Goal: Transaction & Acquisition: Book appointment/travel/reservation

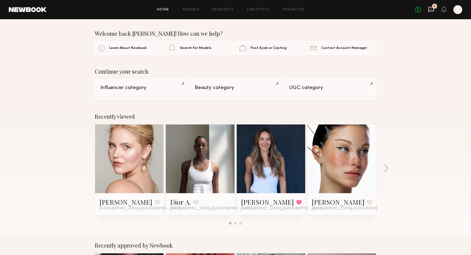
click at [430, 8] on icon at bounding box center [431, 9] width 6 height 6
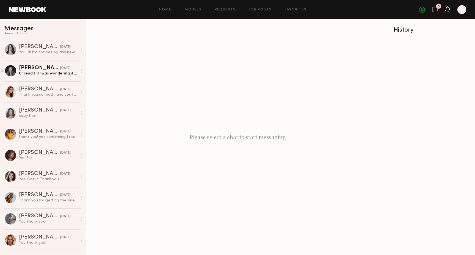
click at [448, 10] on icon at bounding box center [447, 9] width 4 height 4
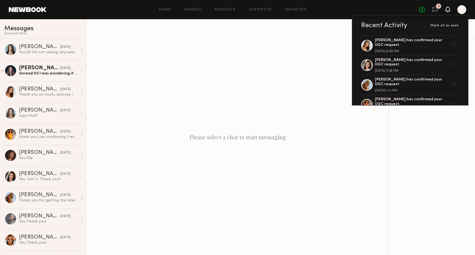
click at [448, 10] on icon at bounding box center [447, 9] width 4 height 4
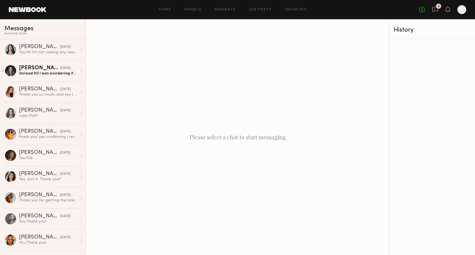
click at [460, 10] on div at bounding box center [461, 9] width 9 height 9
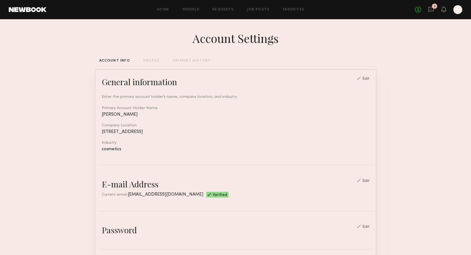
click at [182, 62] on div "PAYMENT HISTORY" at bounding box center [192, 61] width 38 height 4
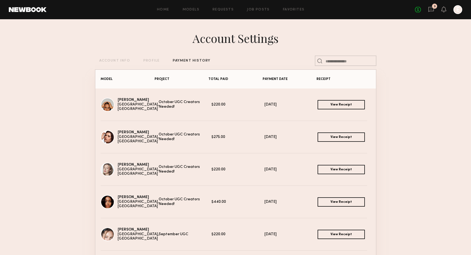
scroll to position [1, 0]
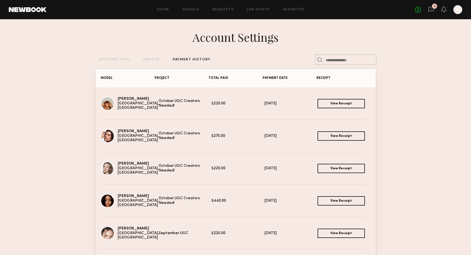
click at [325, 134] on link "View Receipt" at bounding box center [340, 135] width 47 height 9
click at [321, 134] on link "View Receipt" at bounding box center [340, 135] width 47 height 9
click at [317, 101] on link "View Receipt" at bounding box center [340, 103] width 47 height 9
click at [177, 13] on div "Home Models Requests Job Posts Favorites Sign Out No fees up to $5,000 3 E" at bounding box center [253, 9] width 415 height 9
click at [190, 11] on link "Models" at bounding box center [190, 10] width 17 height 4
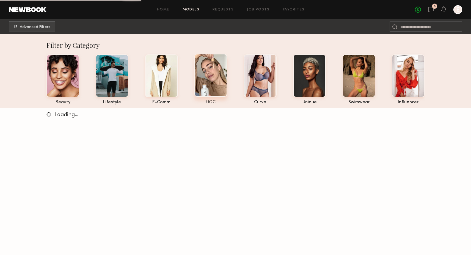
click at [207, 68] on div at bounding box center [210, 75] width 33 height 43
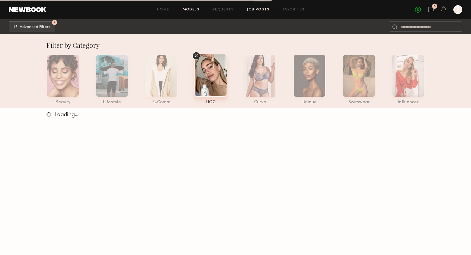
click at [264, 8] on link "Job Posts" at bounding box center [258, 10] width 23 height 4
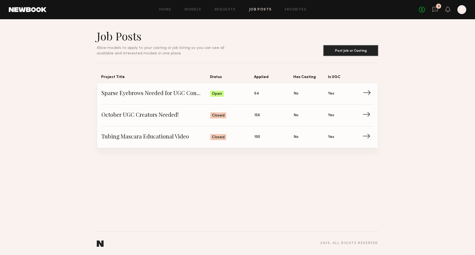
click at [193, 97] on span "Sparse Eyebrows Needed for UGC Content!" at bounding box center [155, 94] width 109 height 8
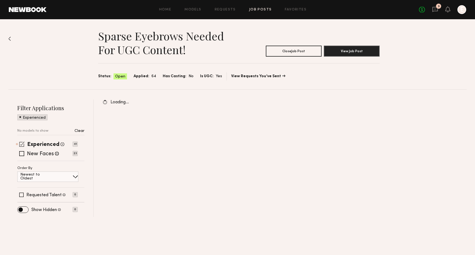
click at [24, 143] on span at bounding box center [21, 143] width 5 height 5
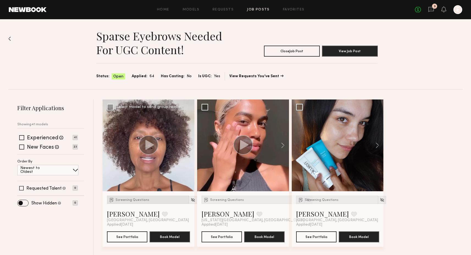
click at [131, 200] on span "Screening Questions" at bounding box center [132, 199] width 34 height 3
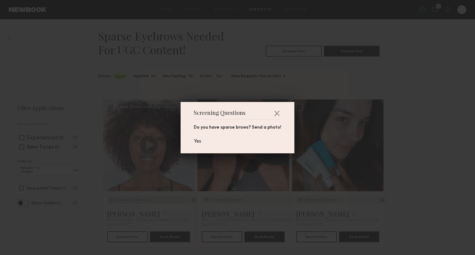
click at [131, 200] on div "Screening Questions Do you have sparse brows? Send a photo! Yes" at bounding box center [237, 127] width 475 height 255
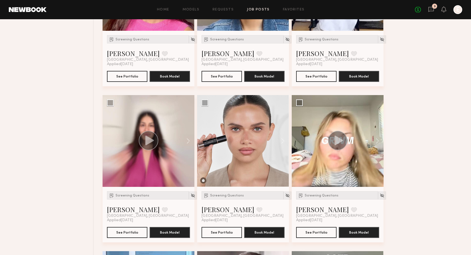
scroll to position [475, 0]
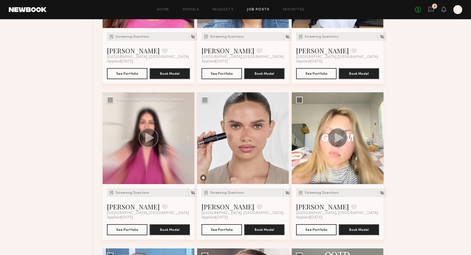
click at [133, 187] on div "Screening Questions Selva K. Favorite Miami Beach, FL Applied 09/15/2025 See Po…" at bounding box center [148, 211] width 92 height 55
click at [133, 191] on div "Screening Questions" at bounding box center [148, 192] width 82 height 8
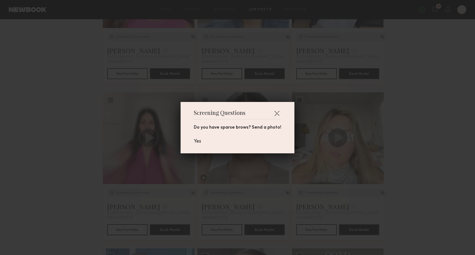
click at [80, 171] on div "Screening Questions Do you have sparse brows? Send a photo! Yes" at bounding box center [237, 127] width 475 height 255
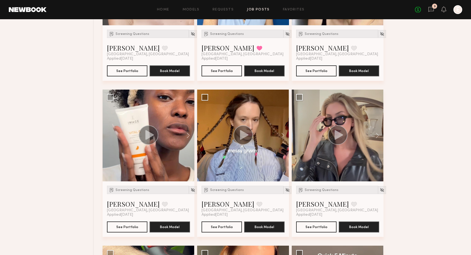
scroll to position [944, 0]
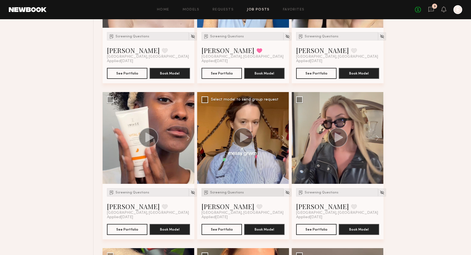
click at [213, 189] on div "Screening Questions" at bounding box center [242, 192] width 82 height 8
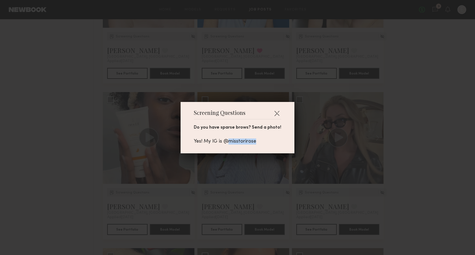
drag, startPoint x: 227, startPoint y: 143, endPoint x: 262, endPoint y: 142, distance: 35.4
click at [262, 142] on div "Yes! My IG is @misstorirose" at bounding box center [237, 141] width 87 height 6
copy div "misstorirose"
click at [274, 112] on button "button" at bounding box center [276, 113] width 9 height 9
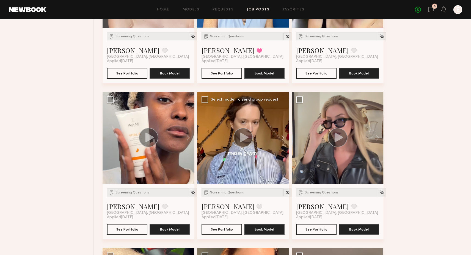
click at [208, 188] on div "Screening Questions Tori W. Favorite Los Angeles, CA Applied 09/12/2025 See Por…" at bounding box center [243, 211] width 92 height 55
click at [235, 190] on div "Screening Questions" at bounding box center [242, 192] width 82 height 8
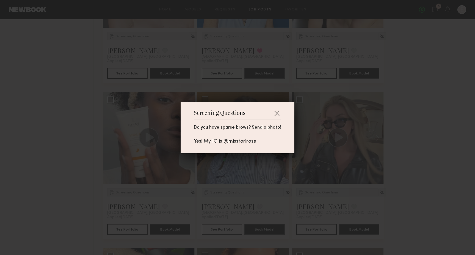
click at [220, 87] on div "Screening Questions Do you have sparse brows? Send a photo! Yes! My IG is @miss…" at bounding box center [237, 127] width 475 height 255
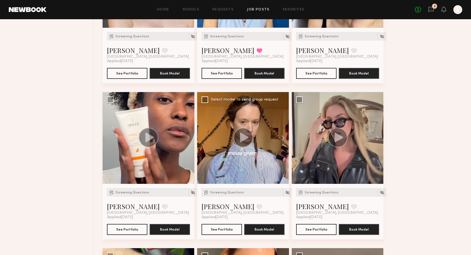
click at [252, 104] on div at bounding box center [243, 138] width 92 height 92
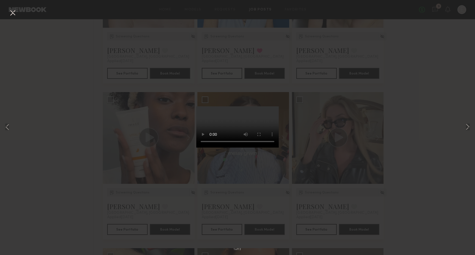
click at [336, 146] on div "1 of 12" at bounding box center [237, 127] width 475 height 255
click at [162, 183] on div "1 of 12" at bounding box center [237, 127] width 475 height 255
click at [15, 14] on button at bounding box center [12, 13] width 9 height 10
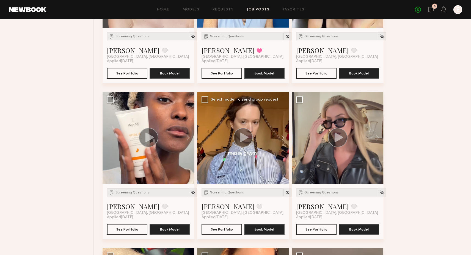
click at [215, 205] on link "Tori W." at bounding box center [227, 206] width 53 height 9
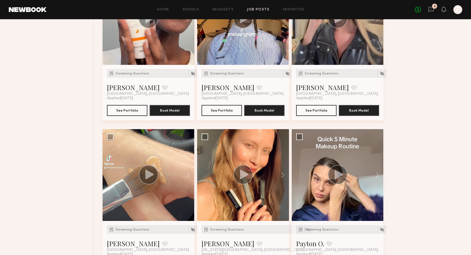
scroll to position [1104, 0]
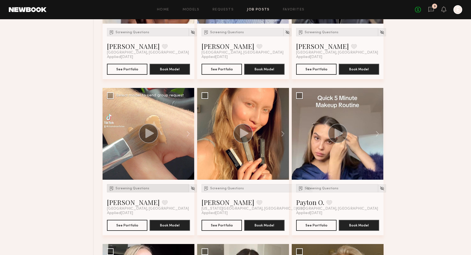
click at [124, 185] on div "Screening Questions" at bounding box center [148, 188] width 82 height 8
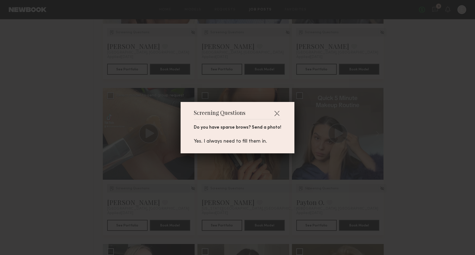
click at [124, 185] on div "Screening Questions Do you have sparse brows? Send a photo! Yes. I always need …" at bounding box center [237, 127] width 475 height 255
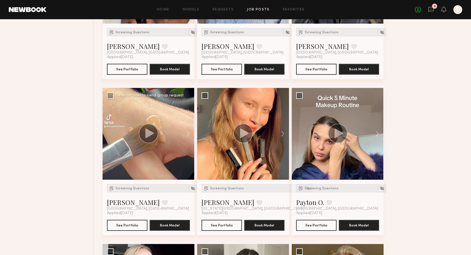
click at [146, 145] on div at bounding box center [148, 134] width 92 height 92
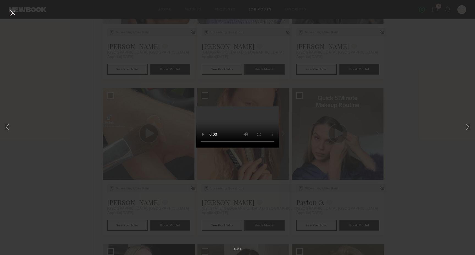
click at [136, 148] on div "1 of 13" at bounding box center [237, 127] width 475 height 255
click at [13, 16] on button at bounding box center [12, 13] width 9 height 10
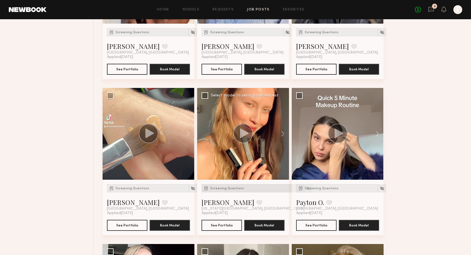
click at [222, 191] on div "Screening Questions" at bounding box center [252, 188] width 103 height 8
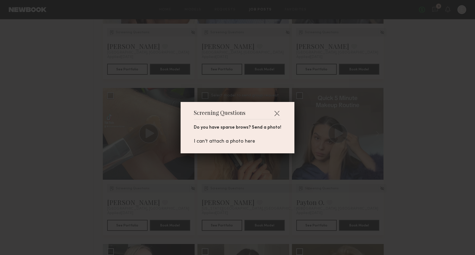
click at [222, 191] on div "Screening Questions Do you have sparse brows? Send a photo! I can’t attach a ph…" at bounding box center [237, 127] width 475 height 255
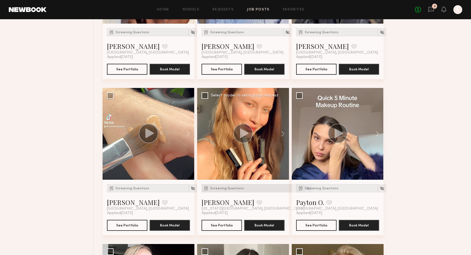
click at [222, 190] on div "Screening Questions" at bounding box center [252, 188] width 103 height 8
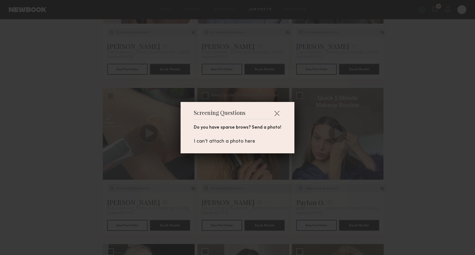
click at [222, 190] on div "Screening Questions Do you have sparse brows? Send a photo! I can’t attach a ph…" at bounding box center [237, 127] width 475 height 255
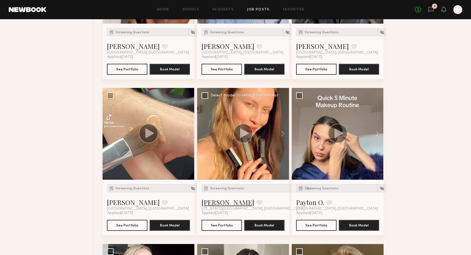
click at [218, 204] on link "Stasia B." at bounding box center [227, 202] width 53 height 9
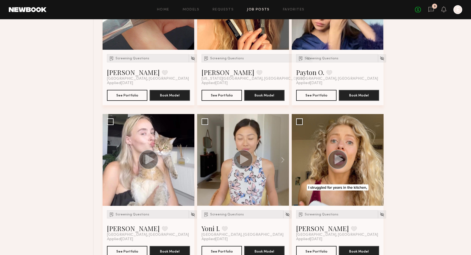
scroll to position [1244, 0]
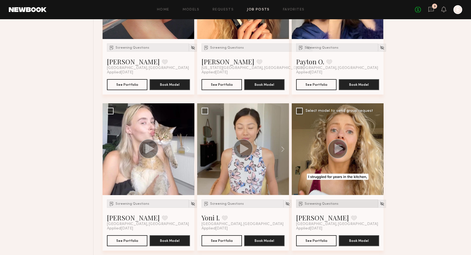
click at [316, 205] on div "Screening Questions" at bounding box center [337, 203] width 82 height 8
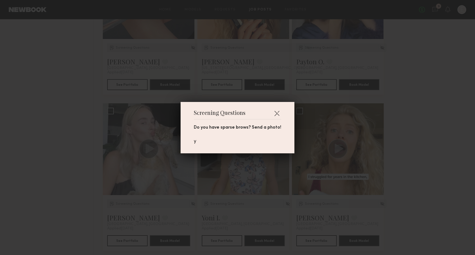
click at [316, 205] on div "Screening Questions Do you have sparse brows? Send a photo! y" at bounding box center [237, 127] width 475 height 255
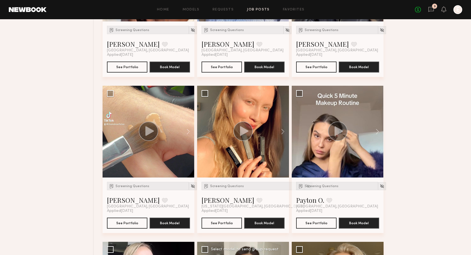
scroll to position [1116, 0]
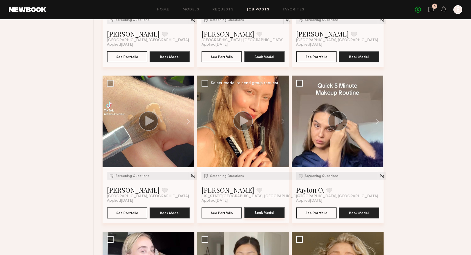
click at [266, 217] on button "Book Model" at bounding box center [264, 212] width 40 height 11
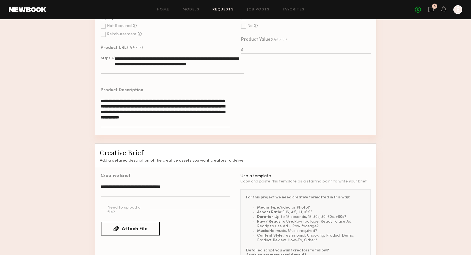
scroll to position [366, 0]
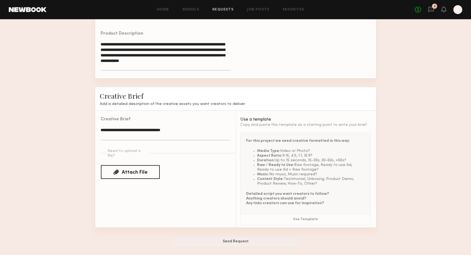
click at [133, 129] on textarea "**********" at bounding box center [165, 133] width 129 height 13
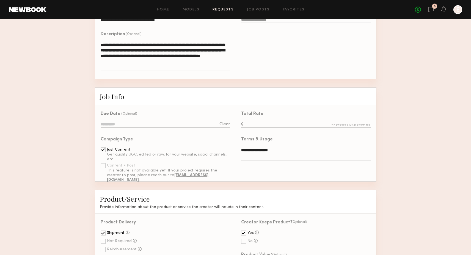
scroll to position [95, 0]
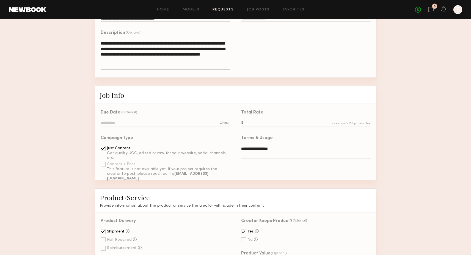
type textarea "**********"
click at [161, 118] on div "Due Date (Optional) Clear" at bounding box center [165, 118] width 129 height 17
click at [160, 124] on input at bounding box center [165, 123] width 129 height 6
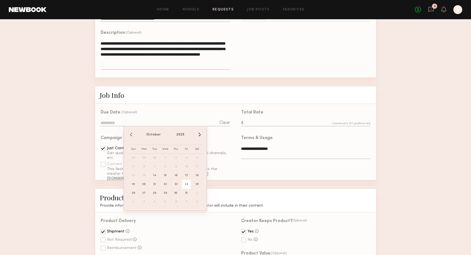
click at [184, 182] on span "24" at bounding box center [186, 184] width 9 height 9
type input "**********"
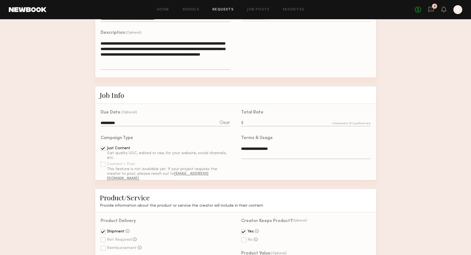
click at [79, 182] on form "**********" at bounding box center [235, 251] width 471 height 541
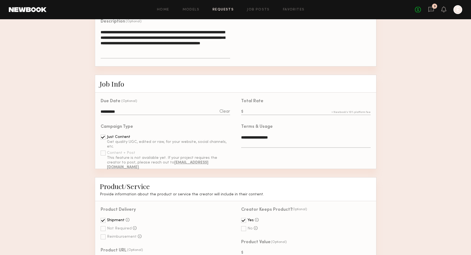
scroll to position [110, 0]
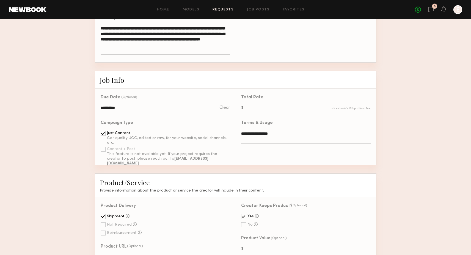
click at [257, 109] on input "text" at bounding box center [305, 108] width 129 height 6
type input "*"
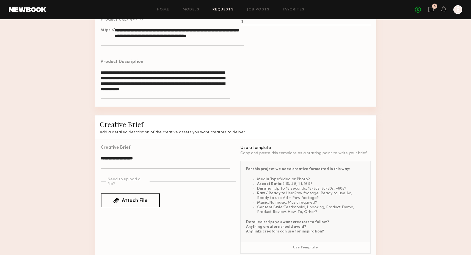
scroll to position [338, 0]
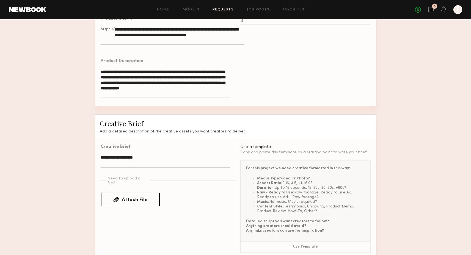
type input "***"
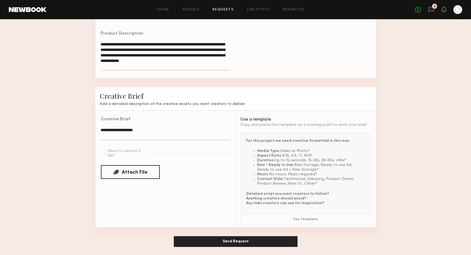
click at [133, 170] on div "Attach File" at bounding box center [135, 172] width 26 height 5
click at [0, 0] on input "Attach File" at bounding box center [0, 0] width 0 height 0
click at [161, 168] on icon at bounding box center [163, 170] width 4 height 5
click at [134, 165] on label "Attach File" at bounding box center [130, 172] width 59 height 14
click at [0, 0] on input "Attach File" at bounding box center [0, 0] width 0 height 0
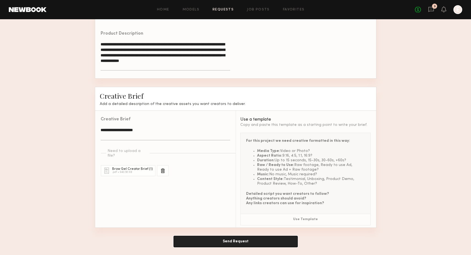
click at [243, 237] on button "Send Request" at bounding box center [236, 241] width 124 height 11
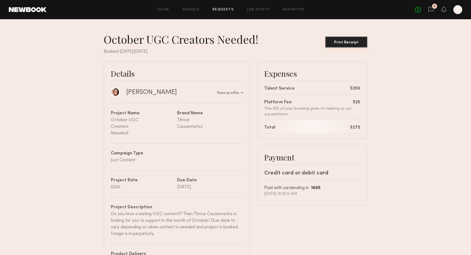
click at [348, 43] on div "Print Receipt" at bounding box center [346, 43] width 38 height 4
click at [358, 42] on div "Print Receipt" at bounding box center [346, 43] width 38 height 4
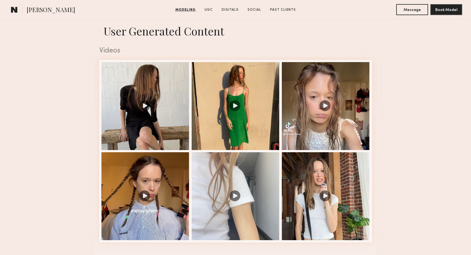
scroll to position [537, 0]
click at [324, 108] on div at bounding box center [326, 105] width 88 height 88
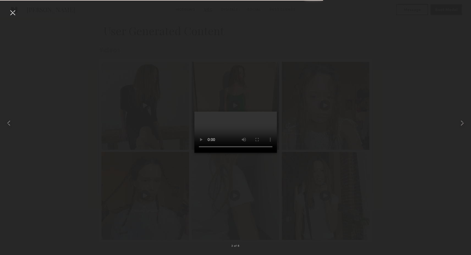
click at [324, 108] on div at bounding box center [235, 123] width 471 height 229
click at [14, 13] on div at bounding box center [12, 12] width 9 height 9
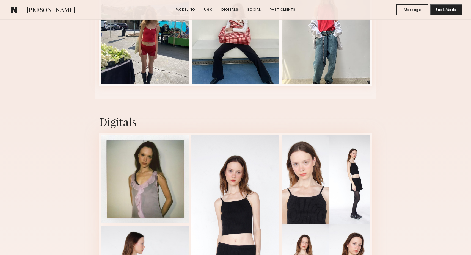
scroll to position [907, 0]
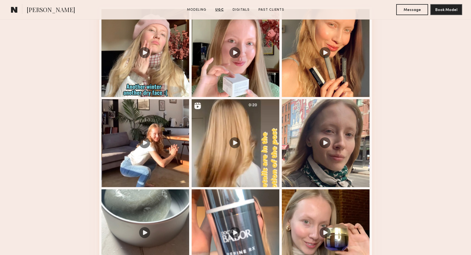
scroll to position [589, 0]
click at [237, 75] on div at bounding box center [235, 53] width 88 height 88
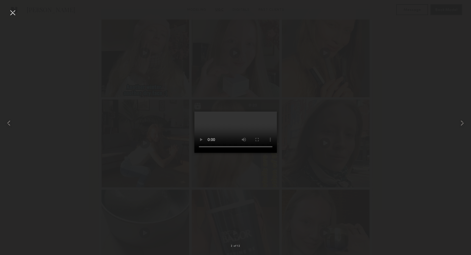
click at [326, 91] on div at bounding box center [235, 123] width 471 height 229
click at [9, 10] on div at bounding box center [12, 12] width 9 height 9
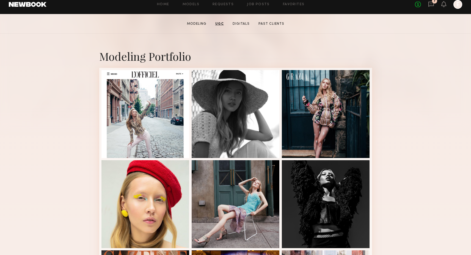
scroll to position [0, 0]
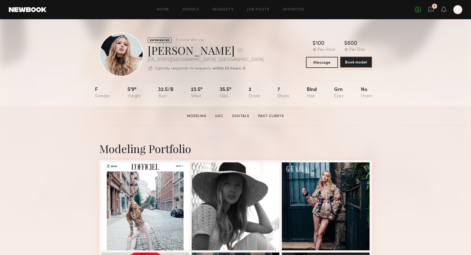
click at [356, 64] on button "Book model" at bounding box center [356, 62] width 32 height 11
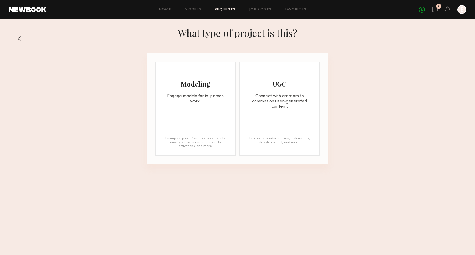
click at [16, 39] on div "What type of project is this?" at bounding box center [237, 38] width 475 height 29
click at [21, 38] on button at bounding box center [20, 38] width 9 height 9
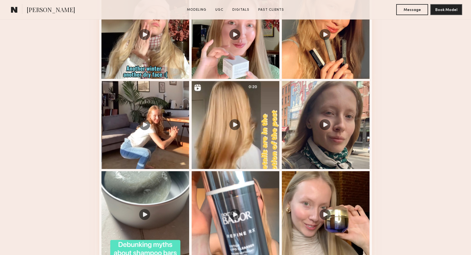
scroll to position [617, 0]
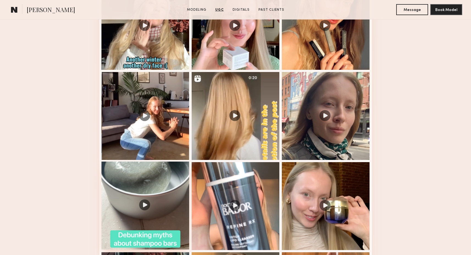
click at [166, 177] on div at bounding box center [145, 206] width 88 height 88
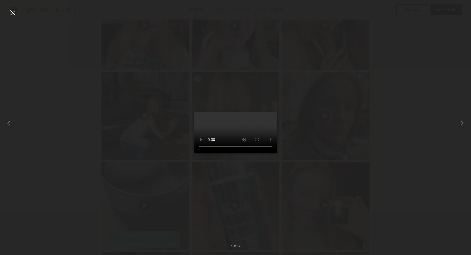
click at [330, 150] on div at bounding box center [235, 123] width 471 height 229
click at [10, 15] on div at bounding box center [12, 12] width 9 height 9
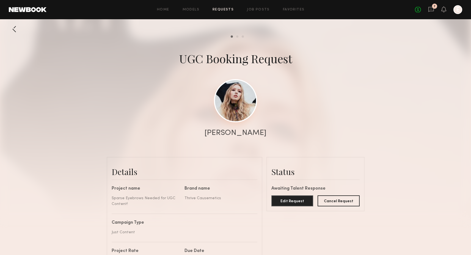
click at [227, 88] on link at bounding box center [235, 100] width 43 height 43
click at [254, 8] on link "Job Posts" at bounding box center [258, 10] width 23 height 4
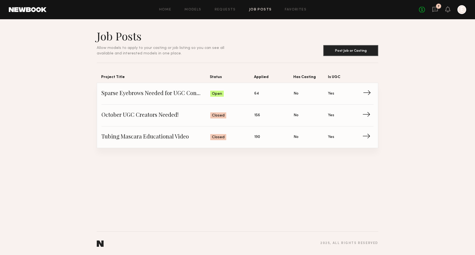
click at [168, 95] on span "Sparse Eyebrows Needed for UGC Content!" at bounding box center [155, 94] width 109 height 8
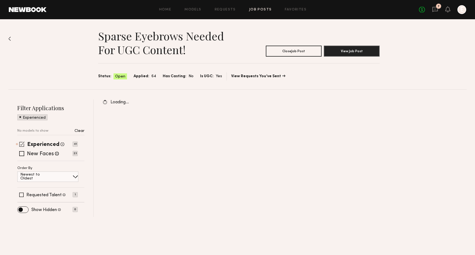
click at [23, 143] on span at bounding box center [21, 143] width 5 height 5
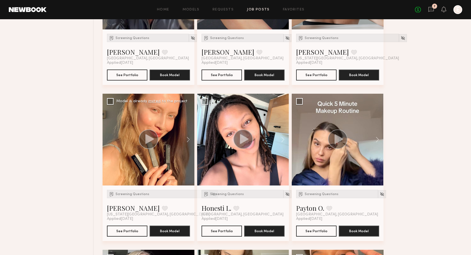
scroll to position [1724, 0]
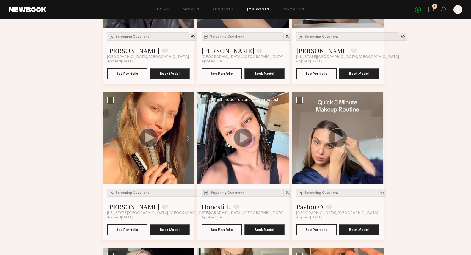
click at [232, 188] on div "Screening Questions Honesti L. Favorite Los Angeles, CA Applied 09/12/2025 See …" at bounding box center [243, 211] width 92 height 55
click at [232, 192] on span "Screening Questions" at bounding box center [227, 192] width 34 height 3
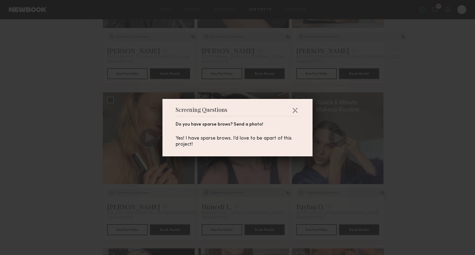
click at [232, 192] on div "Screening Questions Do you have sparse brows? Send a photo! Yes! I have sparse …" at bounding box center [237, 127] width 475 height 255
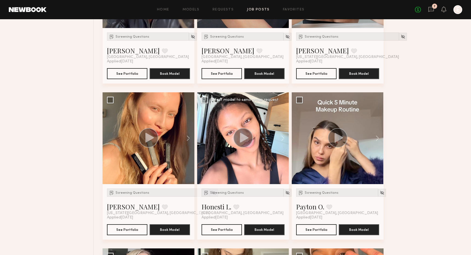
click at [240, 127] on div at bounding box center [243, 138] width 92 height 92
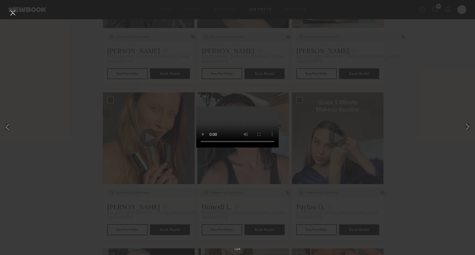
click at [334, 151] on div "1 of 6" at bounding box center [237, 127] width 475 height 255
click at [145, 165] on div "1 of 6" at bounding box center [237, 127] width 475 height 255
click at [13, 14] on button at bounding box center [12, 13] width 9 height 10
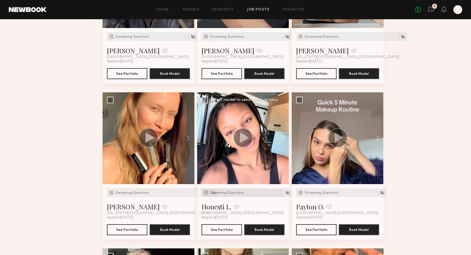
click at [228, 189] on div "Screening Questions" at bounding box center [242, 192] width 82 height 8
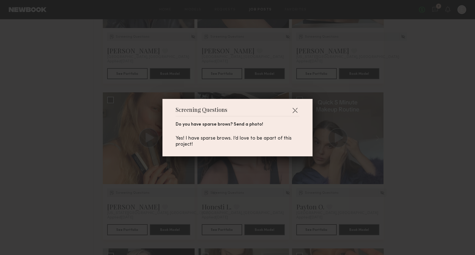
click at [206, 181] on div "Screening Questions Do you have sparse brows? Send a photo! Yes! I have sparse …" at bounding box center [237, 127] width 475 height 255
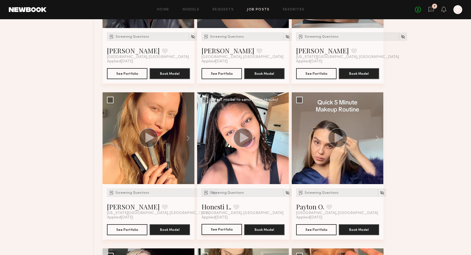
click at [229, 231] on button "See Portfolio" at bounding box center [221, 229] width 40 height 11
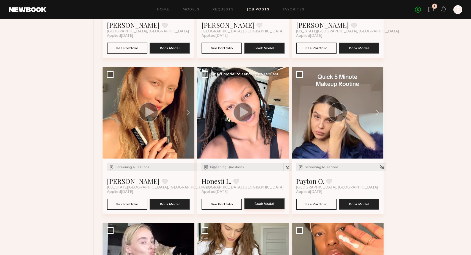
click at [261, 202] on button "Book Model" at bounding box center [264, 203] width 40 height 11
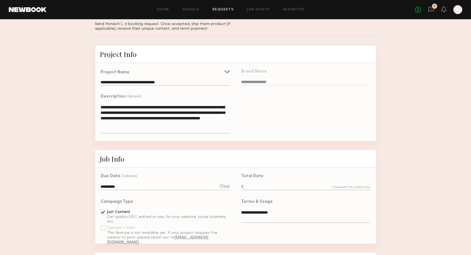
scroll to position [39, 0]
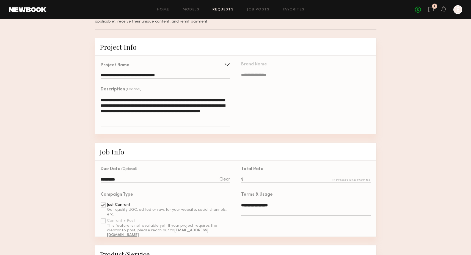
click at [154, 182] on input "**********" at bounding box center [165, 180] width 129 height 6
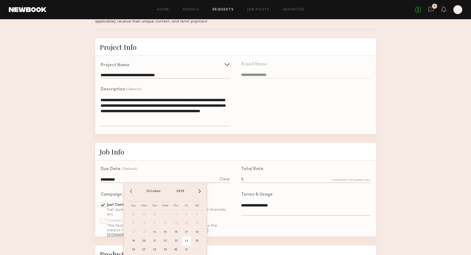
scroll to position [59, 0]
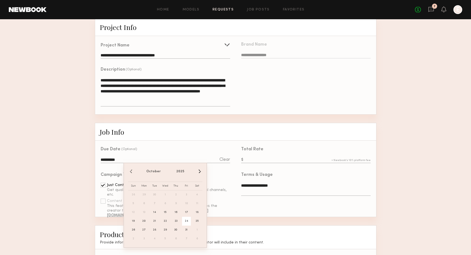
click at [188, 220] on span "24" at bounding box center [186, 221] width 9 height 9
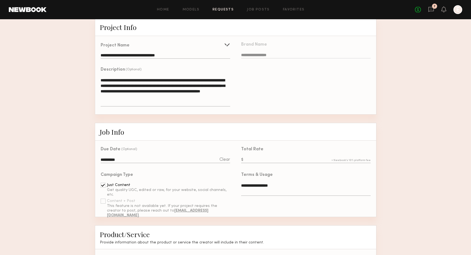
click at [257, 155] on div "Total Rate" at bounding box center [305, 155] width 129 height 17
click at [257, 161] on input "text" at bounding box center [305, 160] width 129 height 6
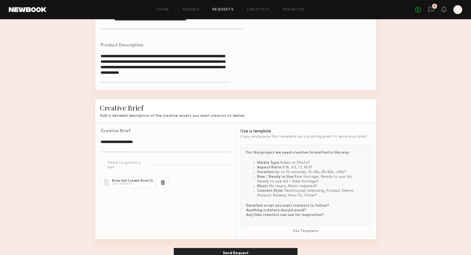
scroll to position [366, 0]
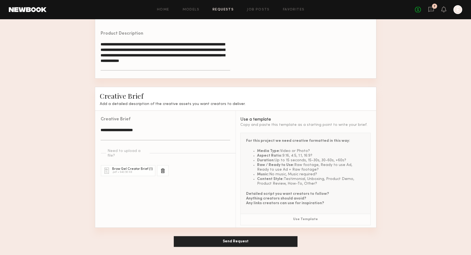
type input "***"
click at [252, 236] on button "Send Request" at bounding box center [236, 241] width 124 height 11
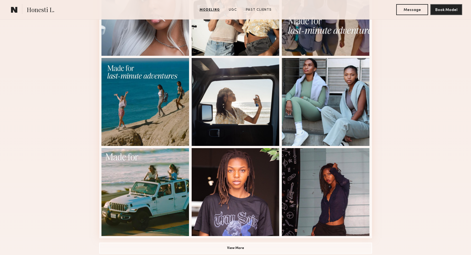
scroll to position [286, 0]
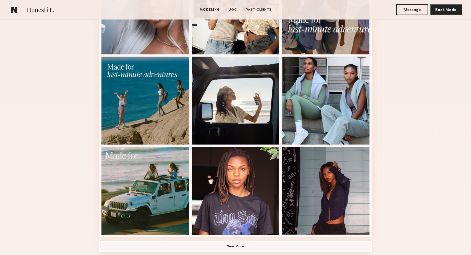
click at [252, 247] on button "View More" at bounding box center [235, 246] width 273 height 11
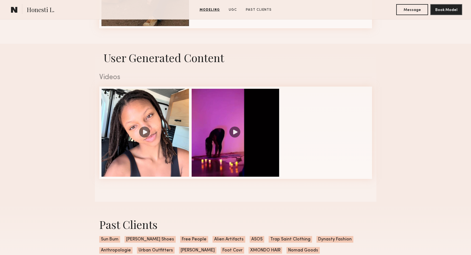
scroll to position [854, 0]
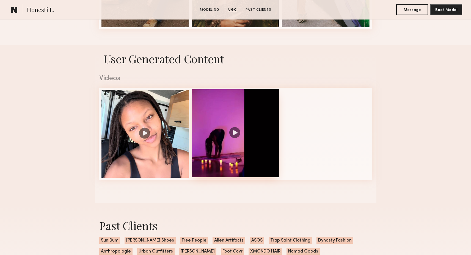
click at [233, 174] on div at bounding box center [235, 133] width 88 height 88
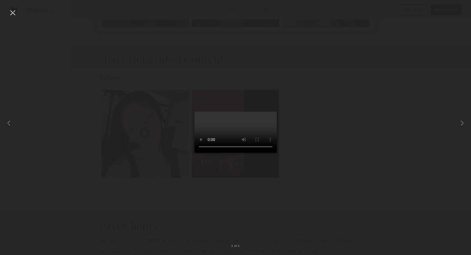
click at [141, 165] on div at bounding box center [235, 123] width 471 height 229
click at [20, 16] on div at bounding box center [235, 123] width 471 height 229
click at [15, 15] on div at bounding box center [12, 12] width 9 height 9
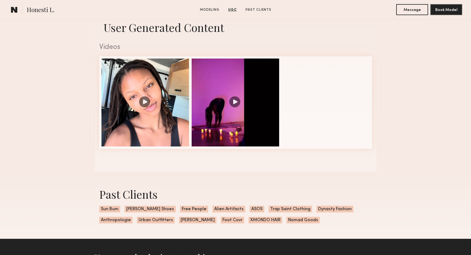
scroll to position [886, 0]
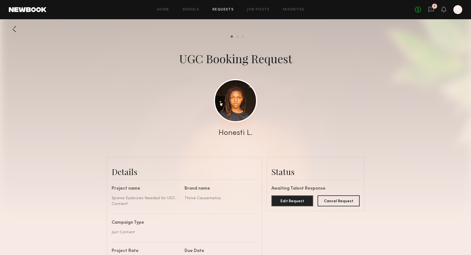
click at [233, 107] on link at bounding box center [235, 100] width 43 height 43
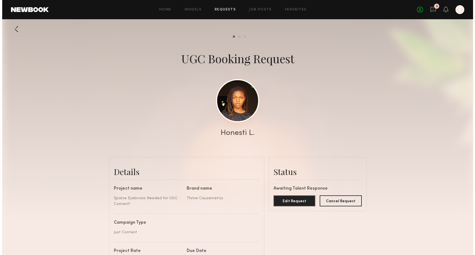
scroll to position [331, 0]
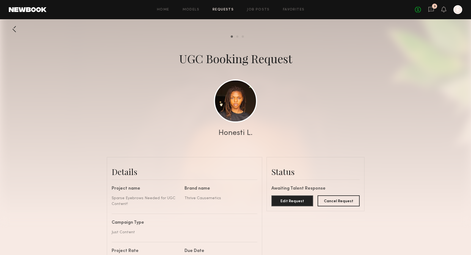
click at [431, 4] on header "Home Models Requests Job Posts Favorites Sign Out No fees up to $5,000 3 E" at bounding box center [235, 9] width 471 height 19
click at [431, 9] on icon at bounding box center [431, 9] width 6 height 6
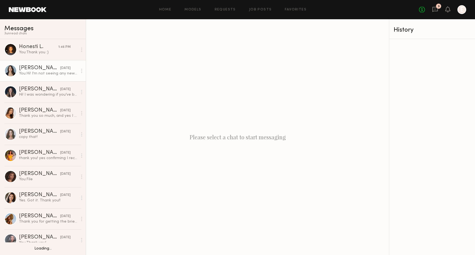
click at [47, 73] on div "You: Hi! I'm not seeing any new content in your folder :)" at bounding box center [48, 73] width 59 height 5
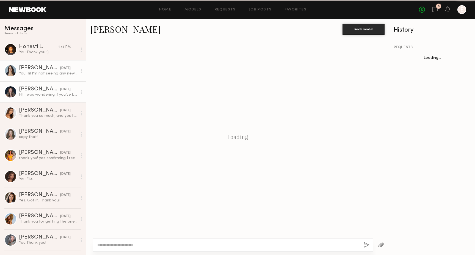
scroll to position [228, 0]
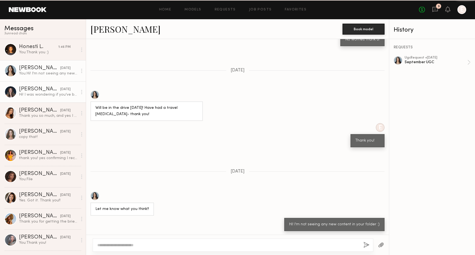
click at [50, 85] on link "Alicia H. yesterday Hi! I was wondering if you’ve be open to sending more produ…" at bounding box center [43, 91] width 86 height 21
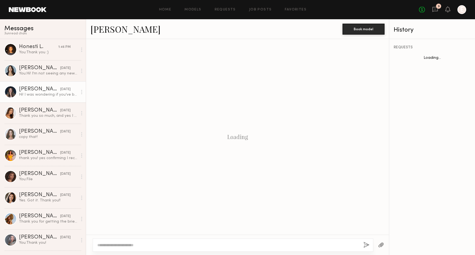
scroll to position [242, 0]
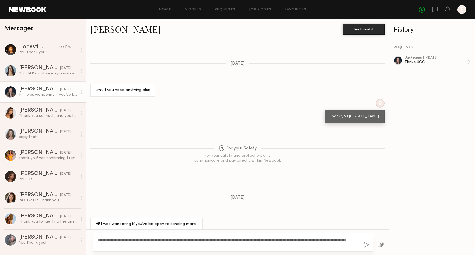
type textarea "**********"
click at [363, 245] on button "button" at bounding box center [366, 245] width 6 height 7
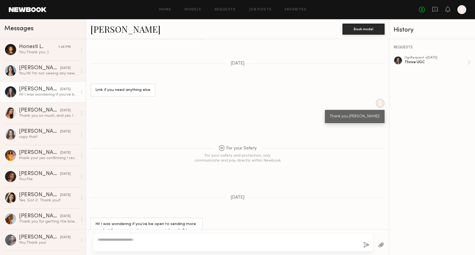
scroll to position [371, 0]
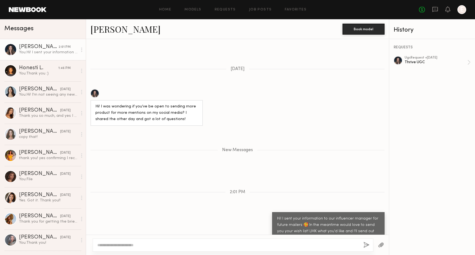
click at [440, 7] on div "No fees up to $5,000 E" at bounding box center [442, 9] width 47 height 9
click at [437, 8] on icon at bounding box center [435, 9] width 6 height 6
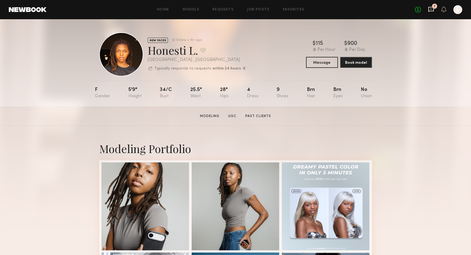
click at [432, 9] on icon at bounding box center [431, 9] width 2 height 1
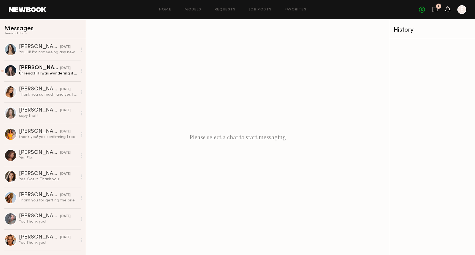
click at [445, 10] on icon at bounding box center [447, 9] width 4 height 4
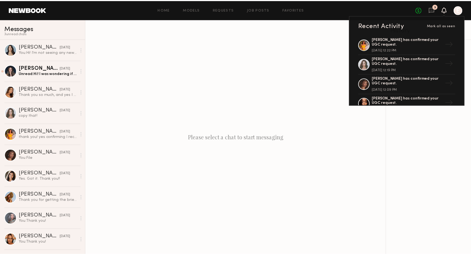
scroll to position [59, 0]
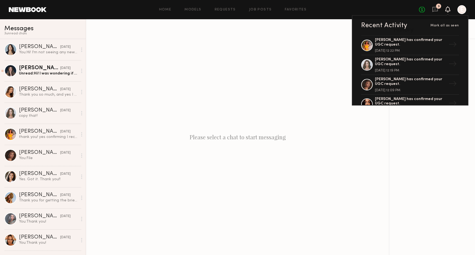
click at [449, 10] on icon at bounding box center [447, 9] width 4 height 4
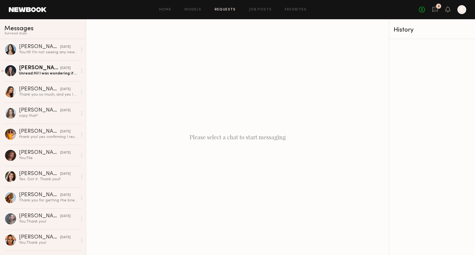
click at [223, 9] on link "Requests" at bounding box center [225, 10] width 21 height 4
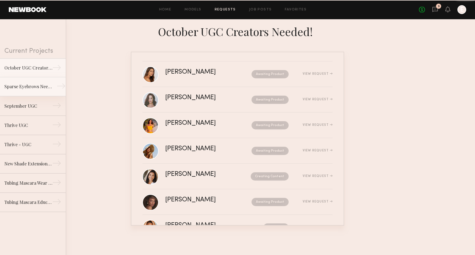
click at [28, 88] on div "Sparse Eyebrows Needed for UGC Content!" at bounding box center [28, 86] width 48 height 7
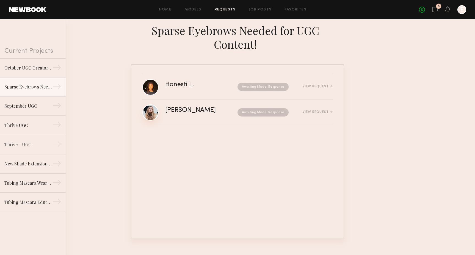
click at [149, 112] on link at bounding box center [150, 112] width 16 height 16
click at [184, 87] on div "Honesti L." at bounding box center [190, 85] width 51 height 6
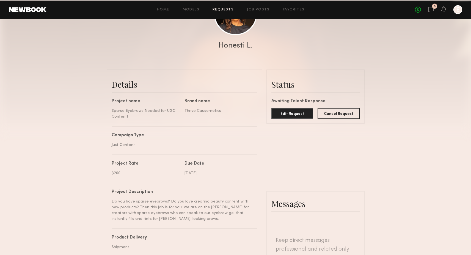
scroll to position [88, 0]
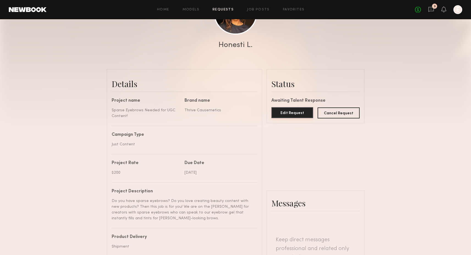
click at [304, 116] on button "Edit Request" at bounding box center [292, 112] width 42 height 11
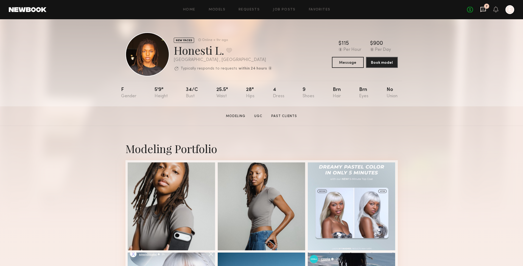
click at [483, 10] on icon at bounding box center [483, 9] width 6 height 6
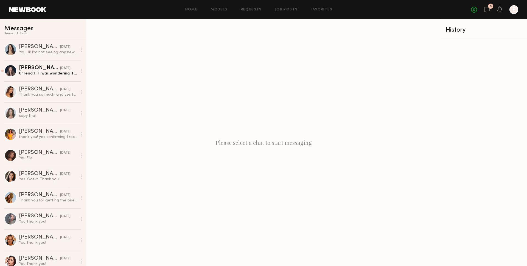
click at [257, 12] on div "Home Models Requests Job Posts Favorites Sign Out No fees up to $5,000 3 E" at bounding box center [282, 9] width 472 height 9
click at [251, 9] on link "Requests" at bounding box center [251, 10] width 21 height 4
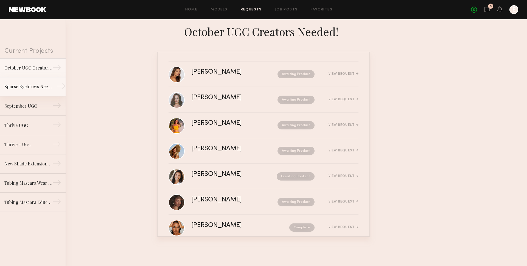
click at [37, 85] on div "Sparse Eyebrows Needed for UGC Content!" at bounding box center [28, 86] width 48 height 7
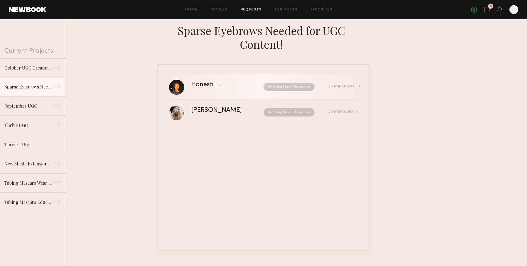
click at [232, 91] on div "Honesti L. Awaiting Model Response View Request" at bounding box center [274, 87] width 167 height 10
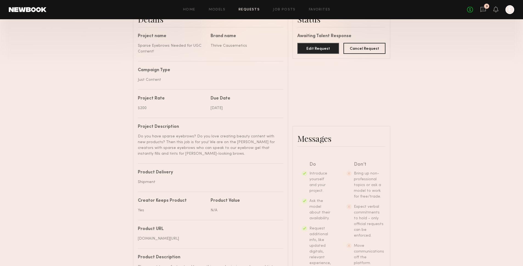
scroll to position [150, 0]
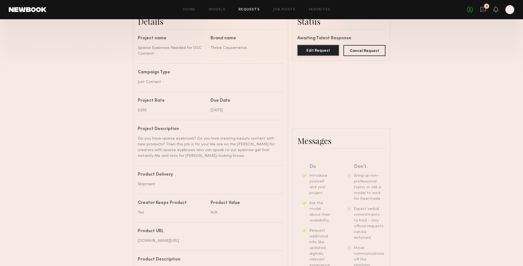
click at [319, 48] on button "Edit Request" at bounding box center [319, 50] width 42 height 11
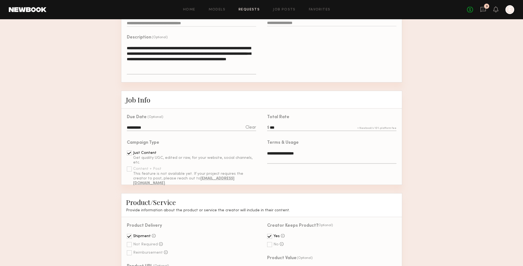
scroll to position [102, 0]
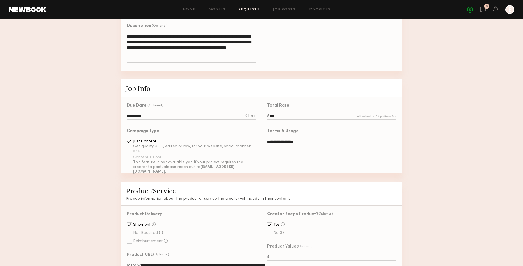
click at [286, 114] on input "***" at bounding box center [331, 116] width 129 height 6
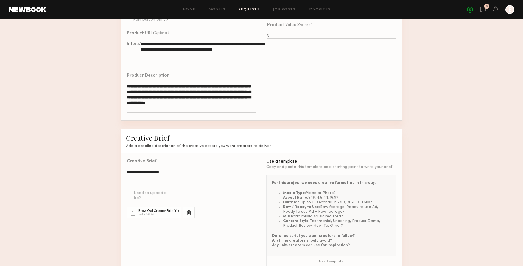
scroll to position [324, 0]
type input "***"
click at [127, 169] on textarea "**********" at bounding box center [191, 175] width 129 height 13
click at [164, 176] on textarea "**********" at bounding box center [191, 178] width 129 height 18
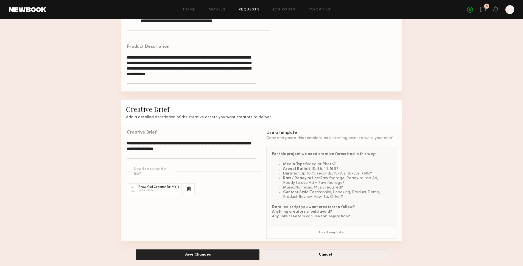
scroll to position [355, 0]
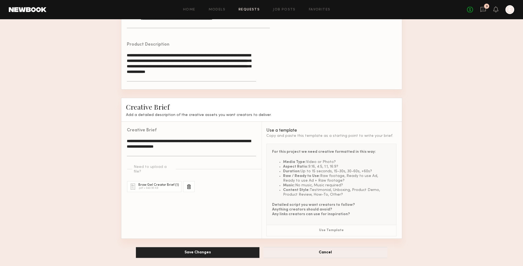
click at [156, 167] on div "Need to upload a file?" at bounding box center [154, 169] width 41 height 9
click at [178, 201] on div "**********" at bounding box center [191, 180] width 140 height 117
click at [187, 184] on div at bounding box center [189, 186] width 12 height 11
click at [190, 181] on div at bounding box center [189, 186] width 12 height 11
click at [164, 186] on div "Attach File" at bounding box center [161, 188] width 26 height 5
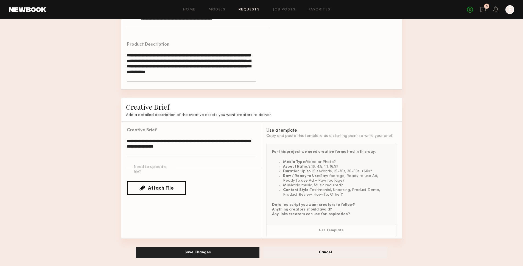
click at [0, 0] on input "Attach File" at bounding box center [0, 0] width 0 height 0
click at [172, 192] on div "**********" at bounding box center [191, 180] width 140 height 117
click at [139, 146] on textarea "**********" at bounding box center [191, 147] width 129 height 18
click at [171, 145] on textarea "**********" at bounding box center [191, 147] width 129 height 18
click at [216, 147] on textarea "**********" at bounding box center [191, 147] width 129 height 18
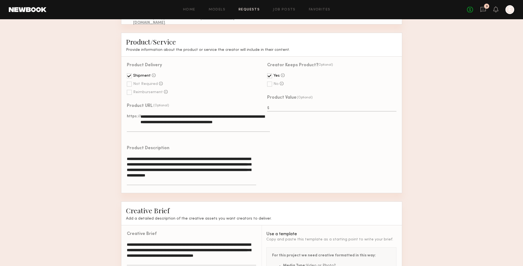
scroll to position [253, 0]
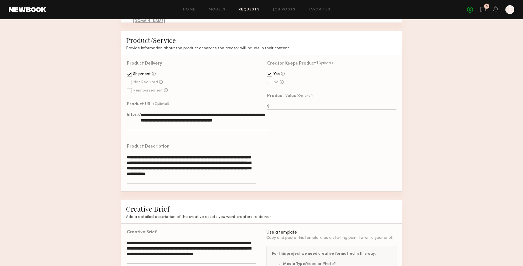
type textarea "**********"
click at [157, 119] on textarea "**********" at bounding box center [198, 121] width 143 height 18
click at [173, 126] on textarea "**********" at bounding box center [198, 121] width 143 height 18
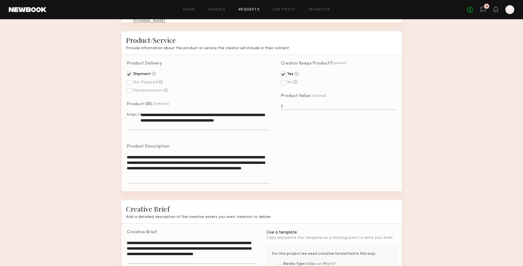
paste textarea "**********"
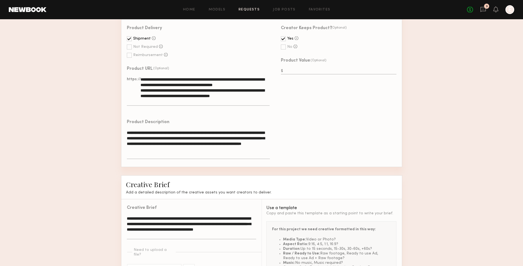
scroll to position [296, 0]
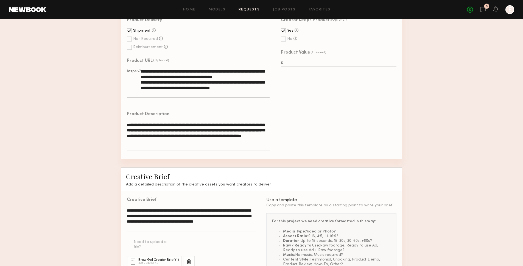
type textarea "**********"
click at [246, 137] on textarea "**********" at bounding box center [198, 136] width 143 height 29
paste textarea "**********"
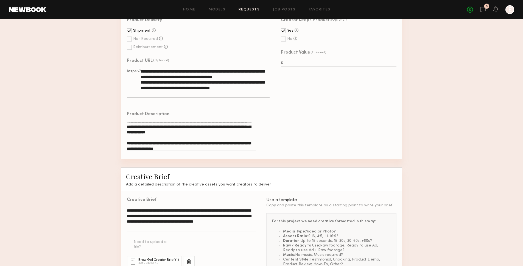
scroll to position [5, 0]
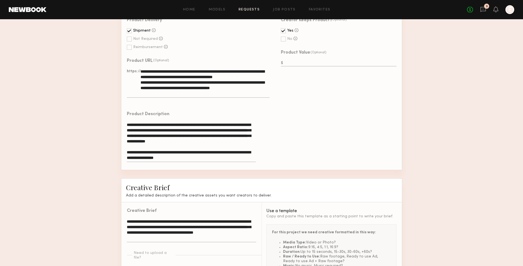
click at [156, 145] on textarea "**********" at bounding box center [191, 142] width 129 height 40
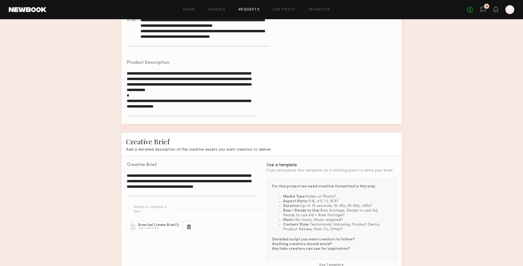
scroll to position [382, 0]
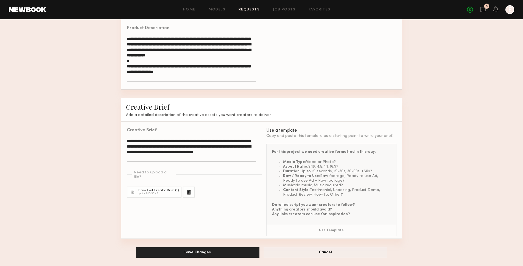
type textarea "**********"
click at [204, 252] on button "Save Changes" at bounding box center [198, 252] width 124 height 11
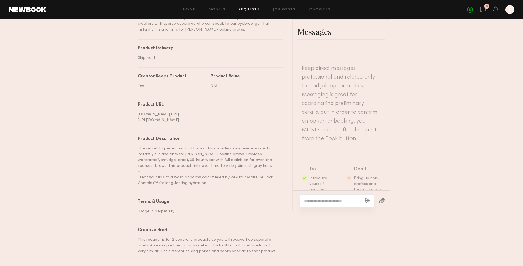
scroll to position [114, 0]
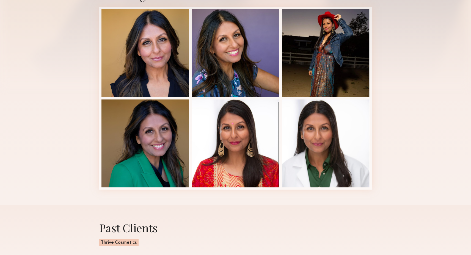
scroll to position [134, 0]
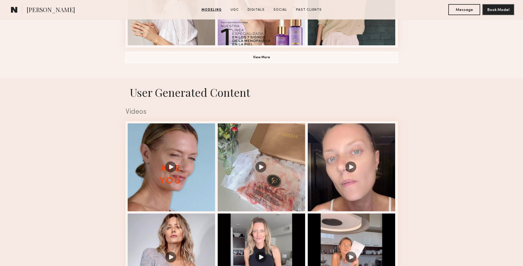
scroll to position [481, 0]
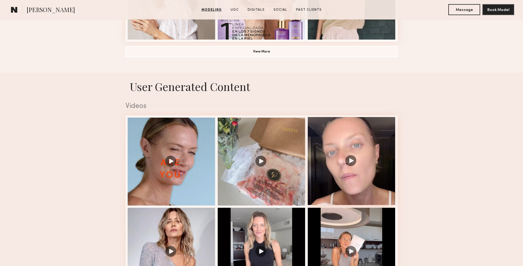
click at [341, 174] on div at bounding box center [352, 161] width 88 height 88
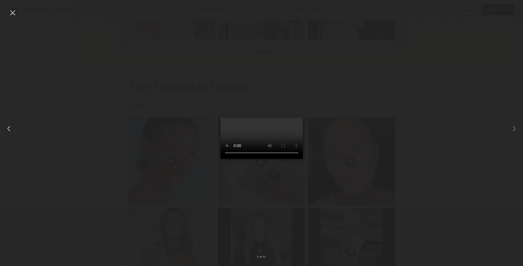
click at [11, 128] on common-icon at bounding box center [8, 128] width 9 height 9
click at [12, 129] on common-icon at bounding box center [8, 128] width 9 height 9
click at [515, 127] on common-icon at bounding box center [514, 128] width 9 height 9
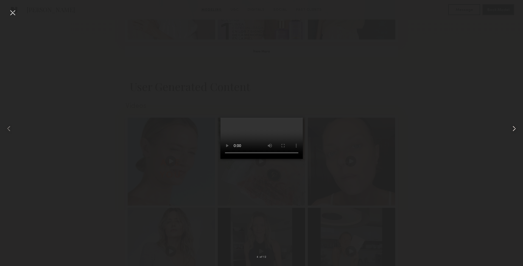
click at [515, 127] on common-icon at bounding box center [514, 128] width 9 height 9
click at [518, 128] on common-icon at bounding box center [514, 128] width 9 height 9
click at [438, 151] on div at bounding box center [261, 129] width 523 height 240
click at [16, 13] on div at bounding box center [12, 12] width 9 height 9
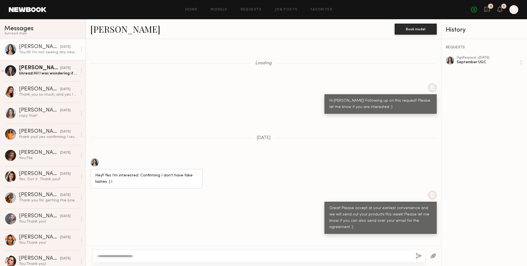
scroll to position [1496, 0]
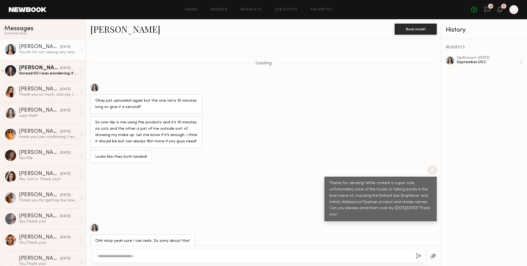
scroll to position [217, 0]
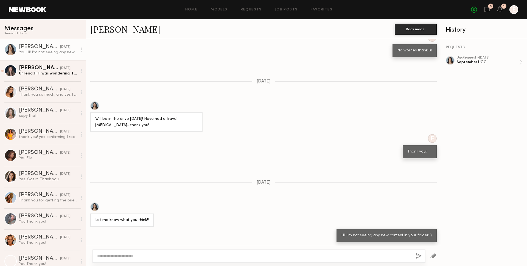
click at [485, 5] on div "No fees up to $5,000 3 1 E" at bounding box center [494, 9] width 47 height 9
click at [509, 13] on div "No fees up to $5,000 3 1 E" at bounding box center [494, 9] width 47 height 9
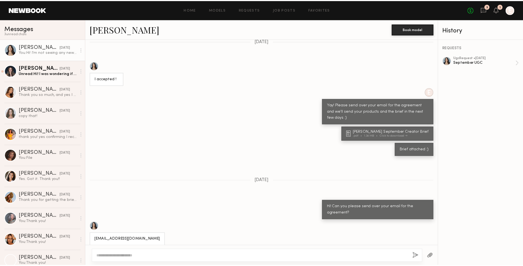
scroll to position [1496, 0]
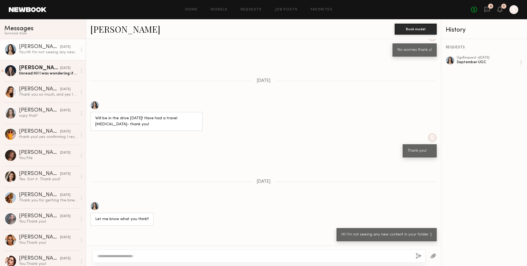
click at [503, 12] on div "No fees up to $5,000 3 1 E" at bounding box center [494, 9] width 47 height 9
click at [502, 11] on icon at bounding box center [500, 9] width 4 height 4
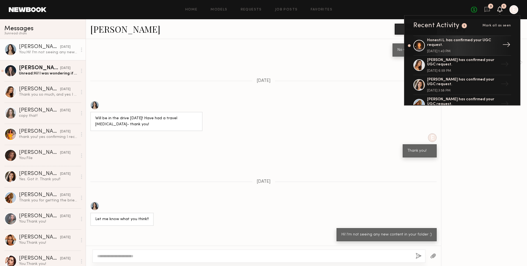
click at [464, 44] on div "Honesti L. has confirmed your UGC request." at bounding box center [462, 42] width 71 height 9
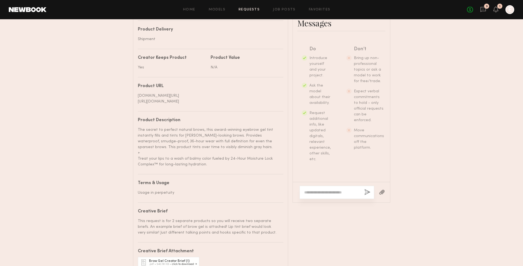
scroll to position [253, 0]
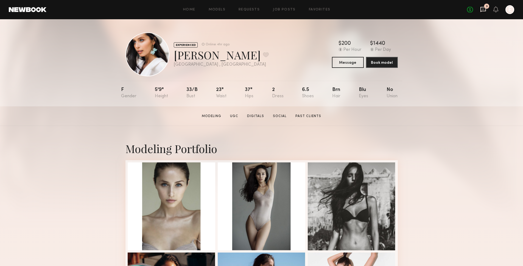
click at [485, 9] on icon at bounding box center [483, 9] width 6 height 6
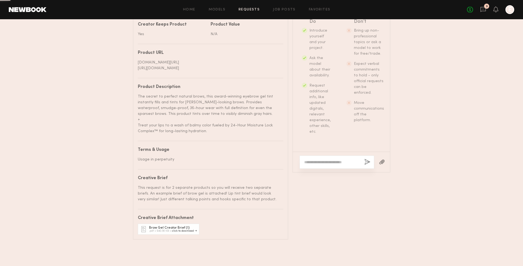
scroll to position [114, 0]
click at [326, 159] on textarea at bounding box center [332, 161] width 56 height 5
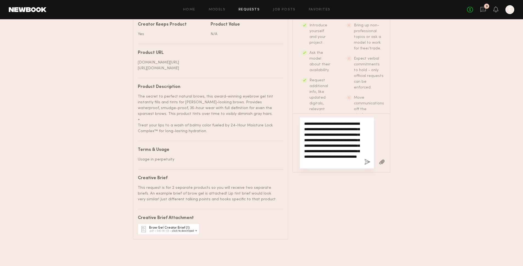
scroll to position [16, 0]
type textarea "**********"
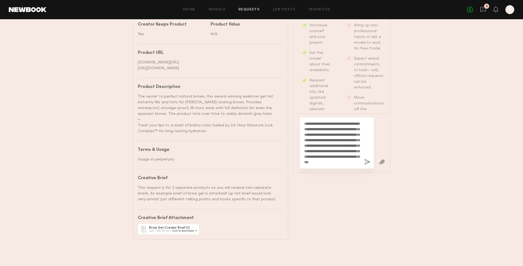
click at [368, 159] on button "button" at bounding box center [368, 162] width 6 height 7
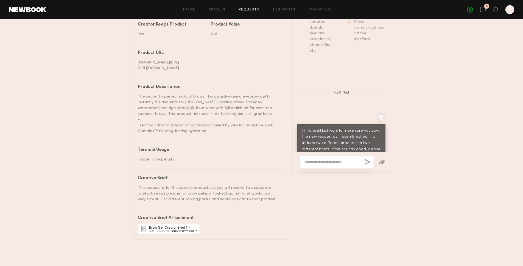
scroll to position [260, 0]
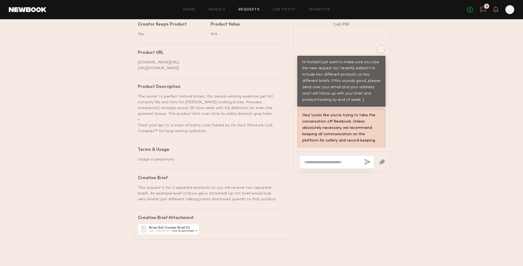
click at [334, 159] on textarea at bounding box center [332, 161] width 56 height 5
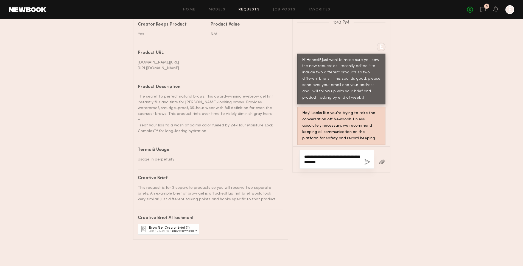
type textarea "**********"
click at [367, 159] on button "button" at bounding box center [368, 162] width 6 height 7
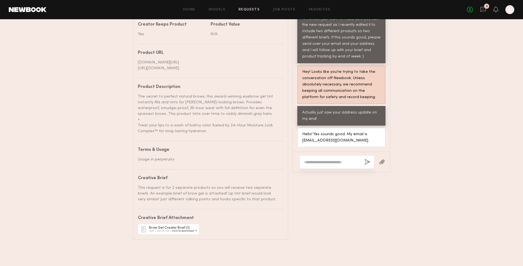
scroll to position [304, 0]
click at [317, 159] on textarea at bounding box center [332, 161] width 56 height 5
type textarea "**********"
click at [367, 159] on button "button" at bounding box center [368, 162] width 6 height 7
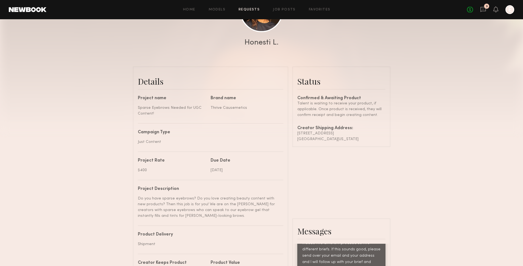
scroll to position [83, 0]
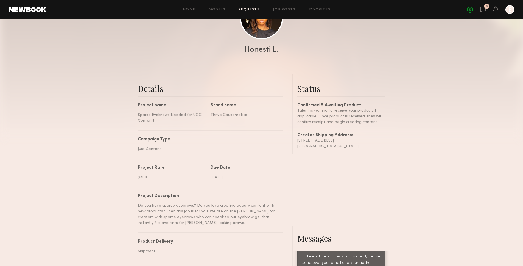
drag, startPoint x: 354, startPoint y: 145, endPoint x: 295, endPoint y: 139, distance: 58.8
click at [295, 139] on common-border "Status Confirmed & Awaiting Product Talent is waiting to receive your product, …" at bounding box center [342, 114] width 98 height 80
copy div "3301 ridge park court Long beach , California 90804"
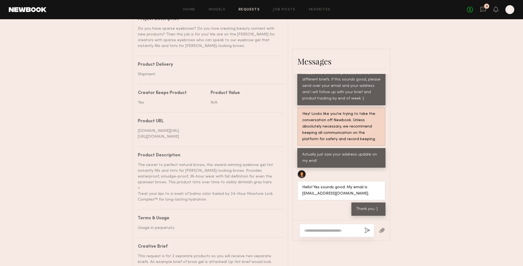
scroll to position [260, 0]
drag, startPoint x: 355, startPoint y: 203, endPoint x: 317, endPoint y: 202, distance: 37.9
click at [317, 197] on div "Hello! Yes sounds good. My email is lawrencehonesti@gmail.com." at bounding box center [341, 191] width 78 height 13
click at [342, 197] on div "Hello! Yes sounds good. My email is [EMAIL_ADDRESS][DOMAIN_NAME]." at bounding box center [341, 191] width 78 height 13
drag, startPoint x: 352, startPoint y: 202, endPoint x: 299, endPoint y: 201, distance: 53.3
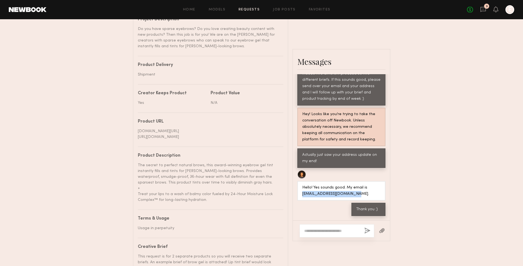
click at [299, 201] on div "Hello! Yes sounds good. My email is [EMAIL_ADDRESS][DOMAIN_NAME]." at bounding box center [342, 191] width 88 height 20
copy div "lawrencehonesti@gmail.com"
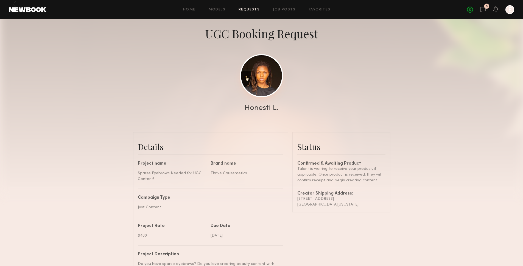
scroll to position [25, 0]
click at [268, 79] on link at bounding box center [261, 75] width 43 height 43
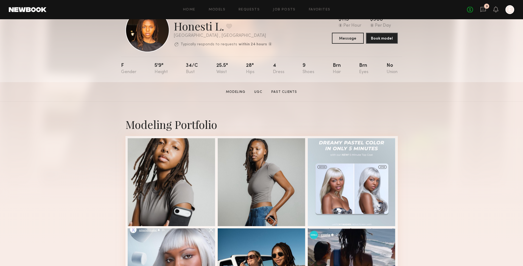
scroll to position [5, 0]
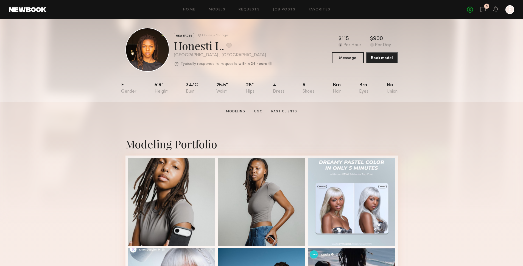
click at [147, 40] on div at bounding box center [148, 50] width 44 height 44
click at [147, 60] on div at bounding box center [148, 50] width 44 height 44
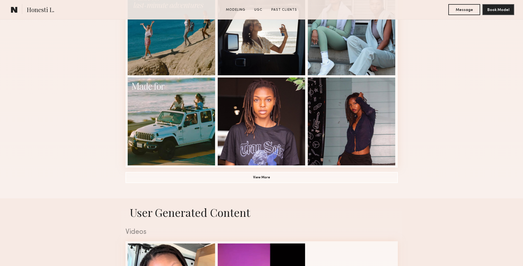
scroll to position [365, 0]
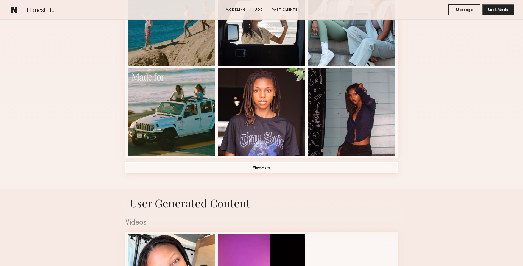
click at [267, 170] on button "View More" at bounding box center [262, 167] width 273 height 11
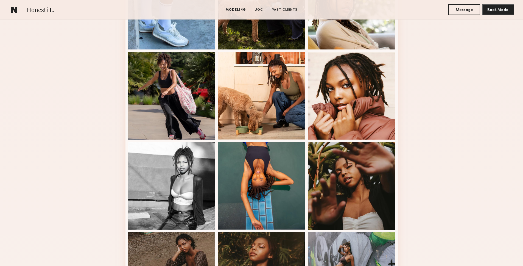
scroll to position [561, 0]
click at [373, 101] on div at bounding box center [352, 95] width 88 height 88
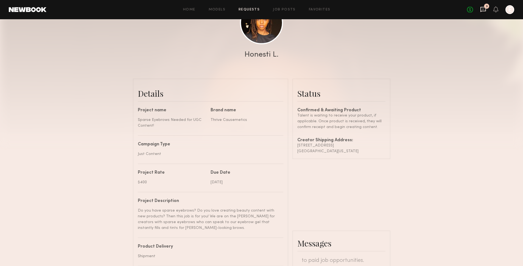
scroll to position [78, 0]
click at [485, 10] on icon at bounding box center [483, 9] width 6 height 6
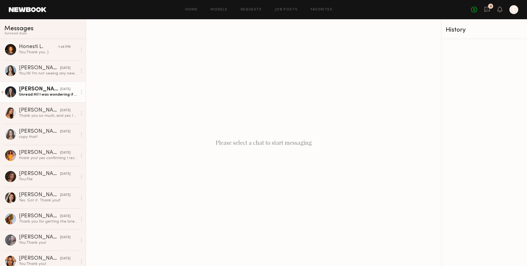
click at [43, 85] on link "[PERSON_NAME] [DATE] Unread: Hi! I was wondering if you’ve be open to sending m…" at bounding box center [43, 91] width 86 height 21
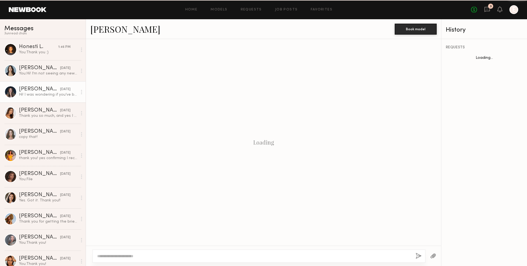
scroll to position [231, 0]
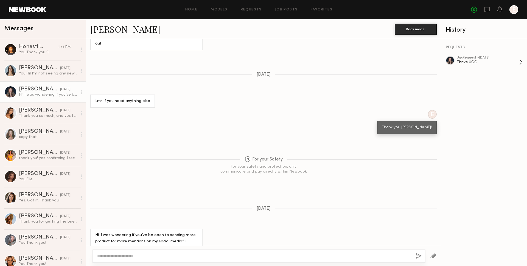
click at [484, 66] on div "ugc Request • [DATE] Thrive UGC" at bounding box center [488, 62] width 63 height 13
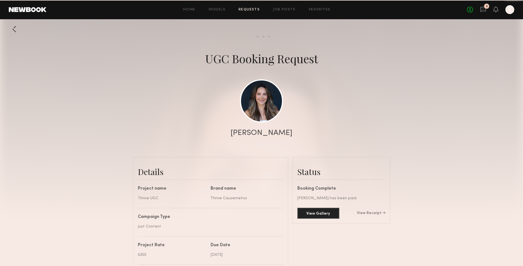
scroll to position [1508, 0]
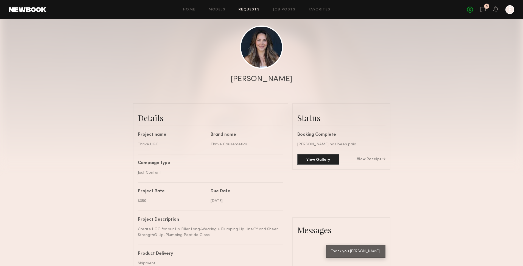
click at [278, 63] on common-avatar-model at bounding box center [261, 47] width 43 height 43
click at [266, 57] on link at bounding box center [261, 46] width 43 height 43
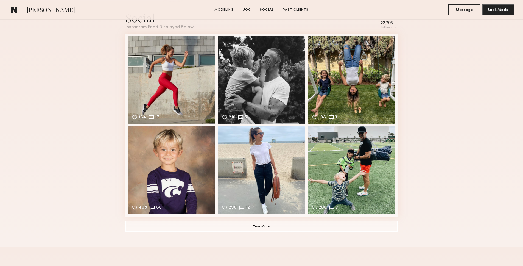
scroll to position [738, 0]
